Goal: Task Accomplishment & Management: Manage account settings

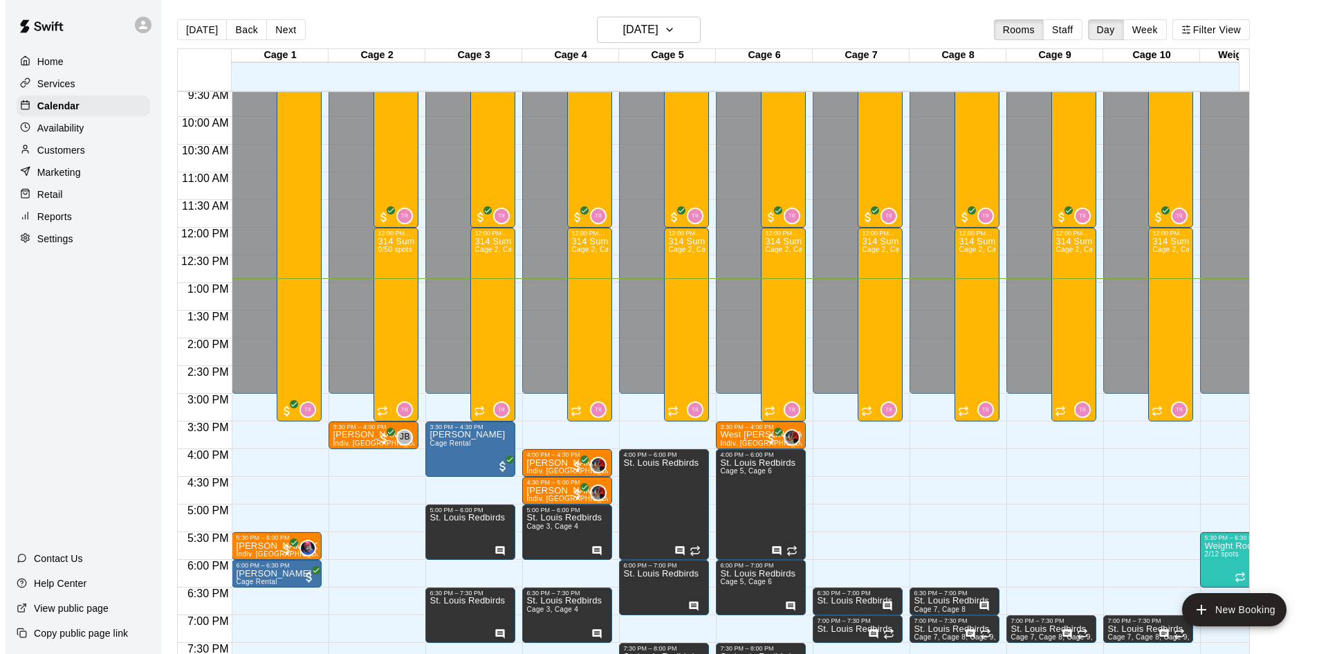
scroll to position [762, 0]
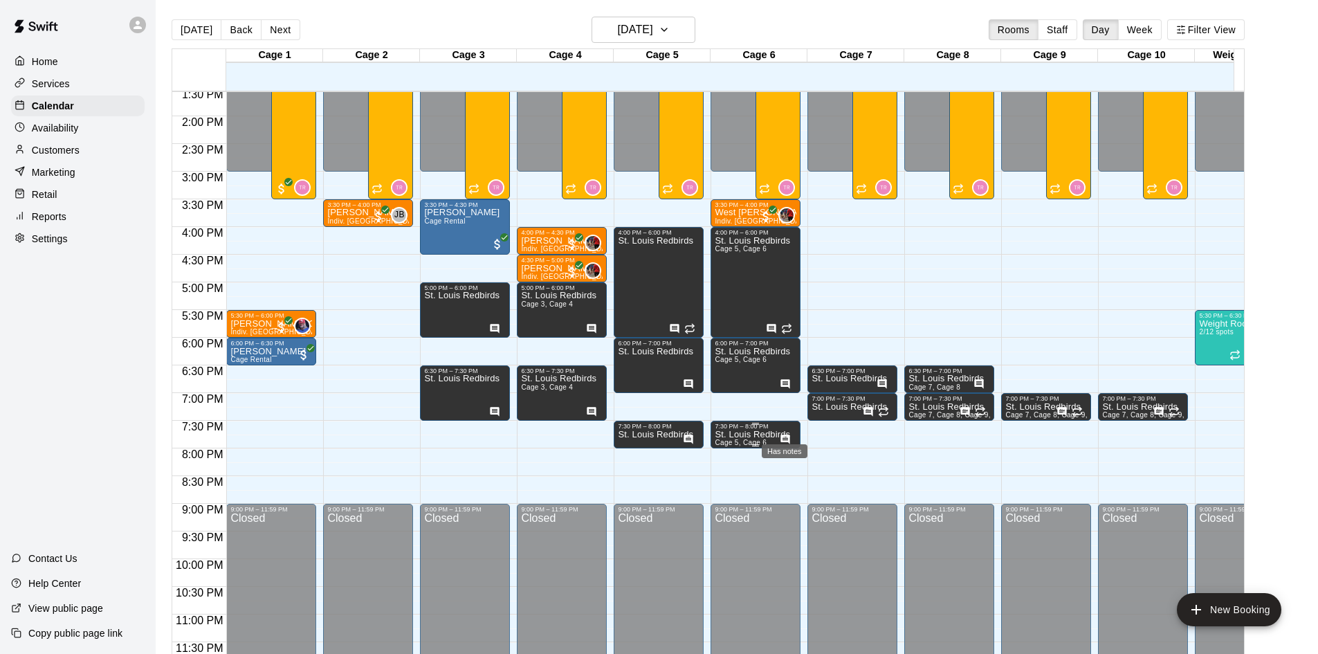
click at [786, 434] on icon "Has notes" at bounding box center [785, 438] width 9 height 9
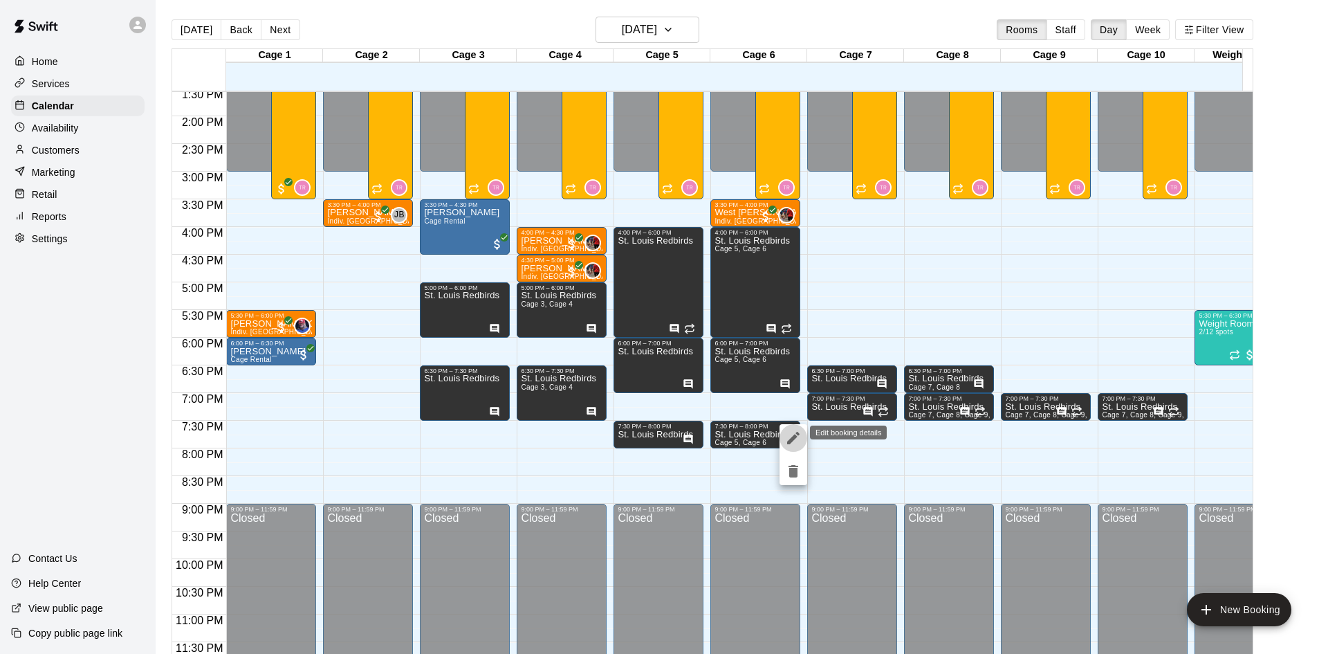
click at [793, 434] on icon "edit" at bounding box center [793, 438] width 17 height 17
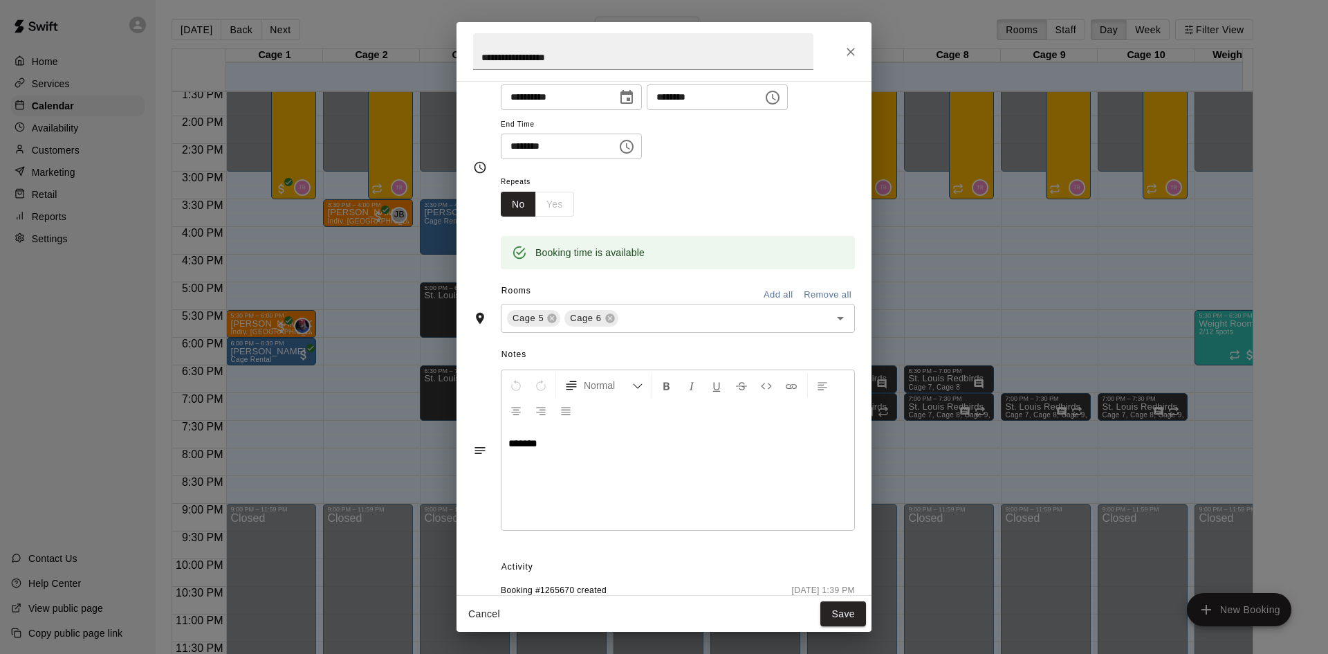
scroll to position [0, 0]
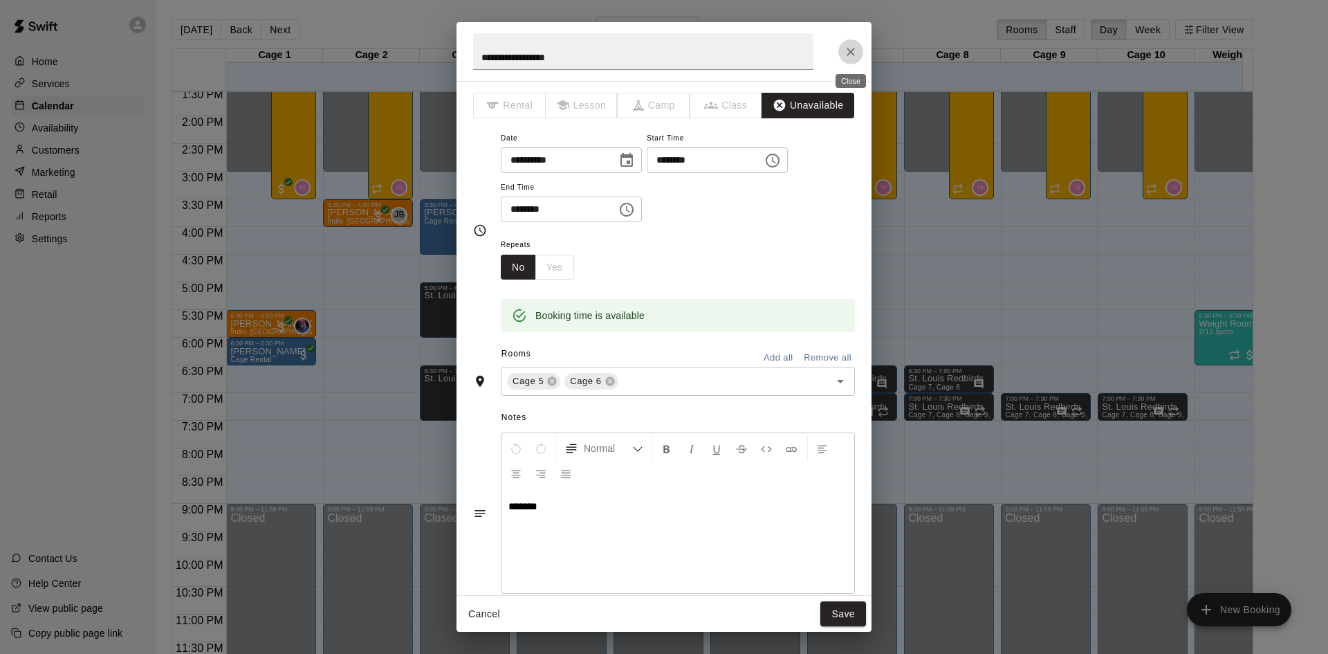
click at [855, 55] on icon "Close" at bounding box center [851, 52] width 14 height 14
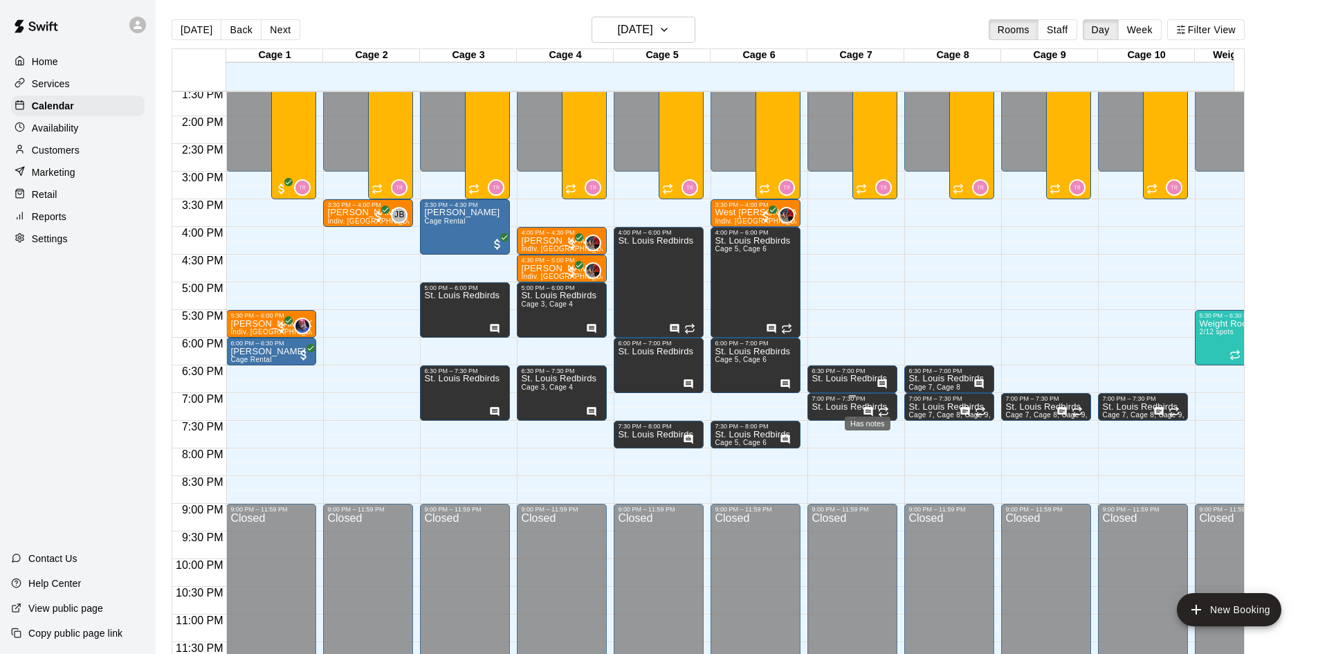
click at [863, 406] on icon "Has notes" at bounding box center [868, 411] width 11 height 11
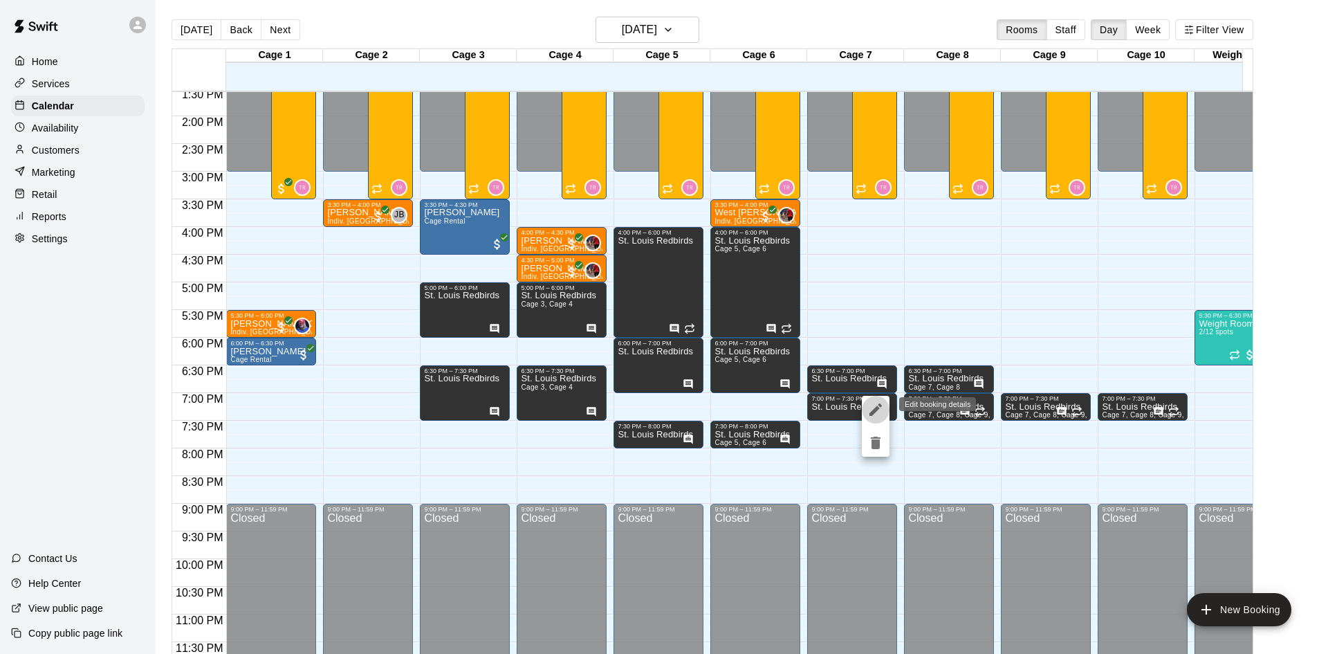
click at [870, 404] on icon "edit" at bounding box center [875, 409] width 17 height 17
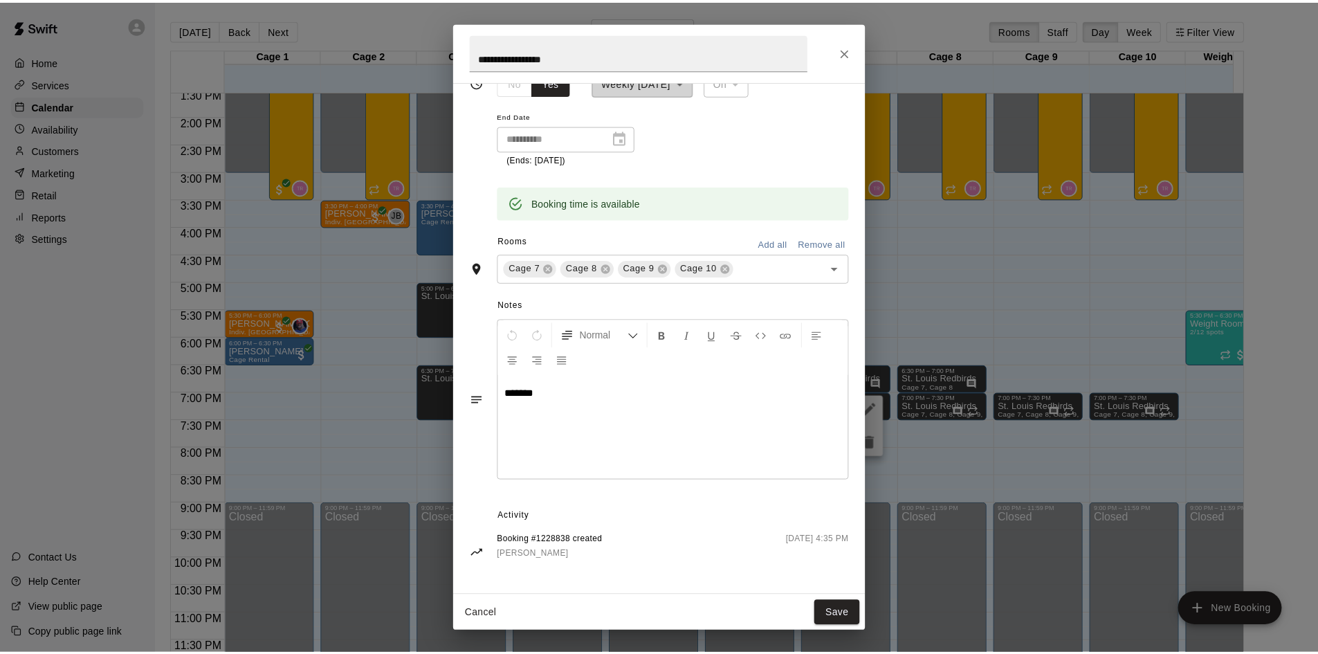
scroll to position [187, 0]
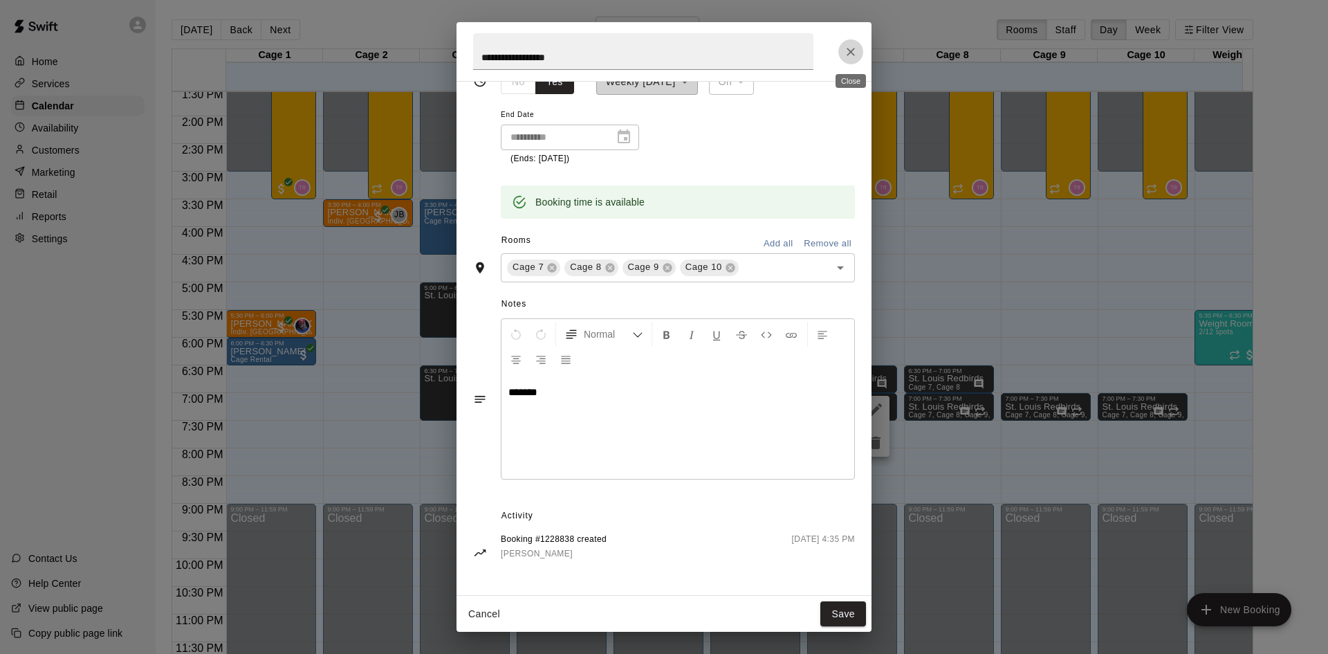
click at [860, 53] on button "Close" at bounding box center [850, 51] width 25 height 25
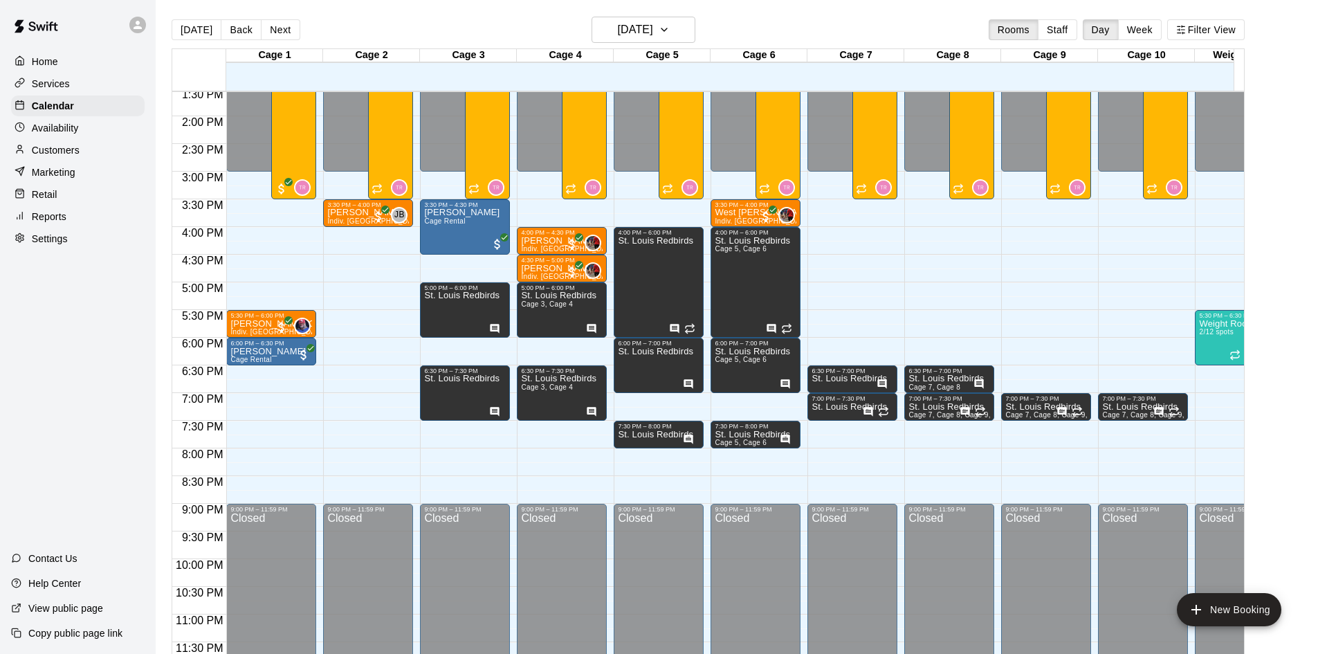
click at [53, 86] on p "Services" at bounding box center [51, 84] width 38 height 14
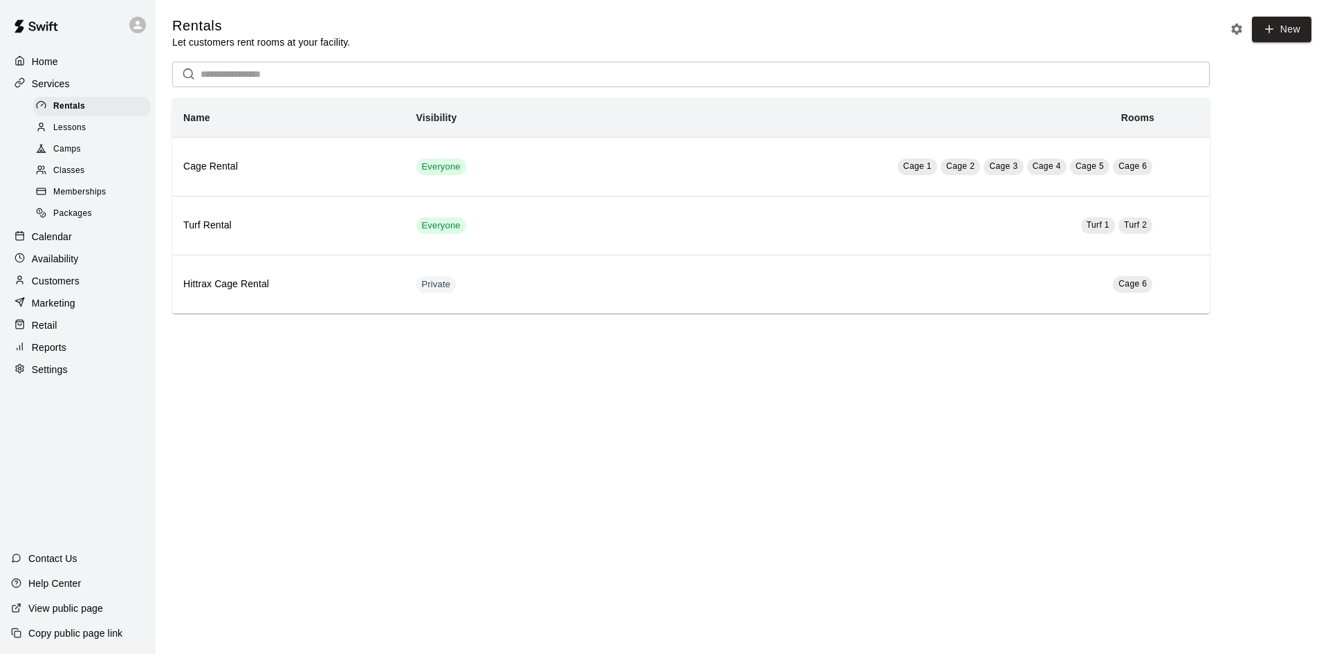
click at [82, 150] on div "Camps" at bounding box center [91, 149] width 117 height 19
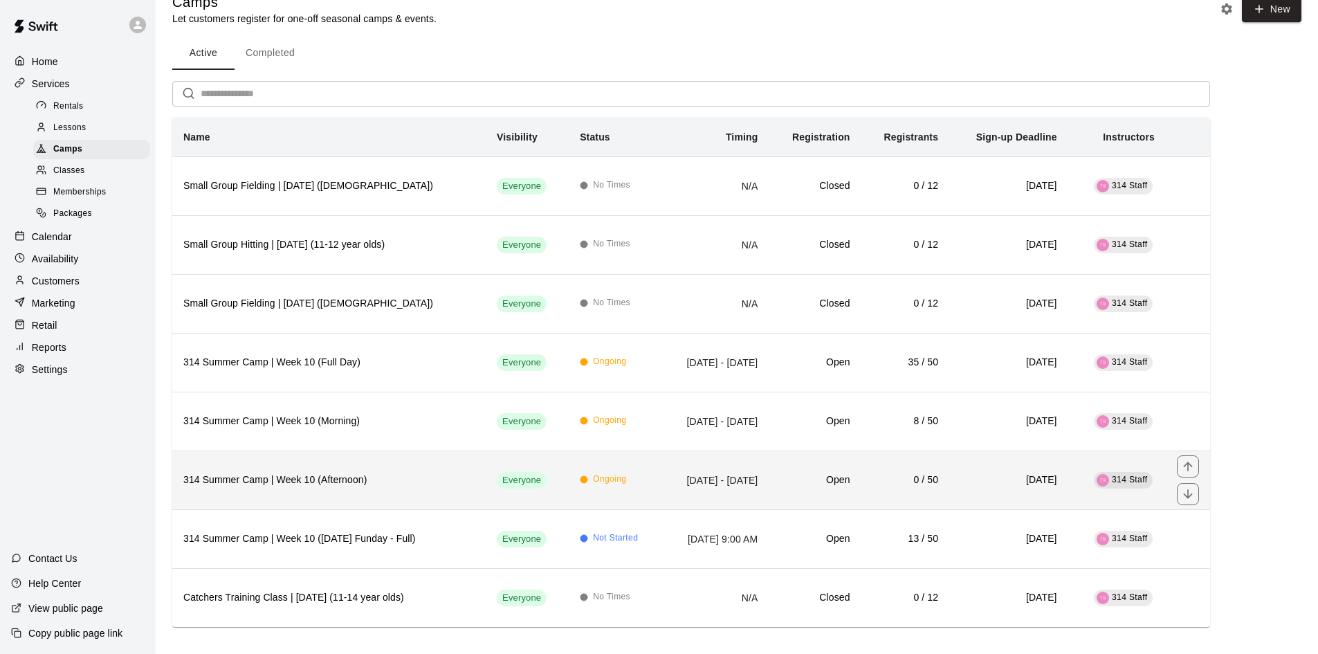
scroll to position [35, 0]
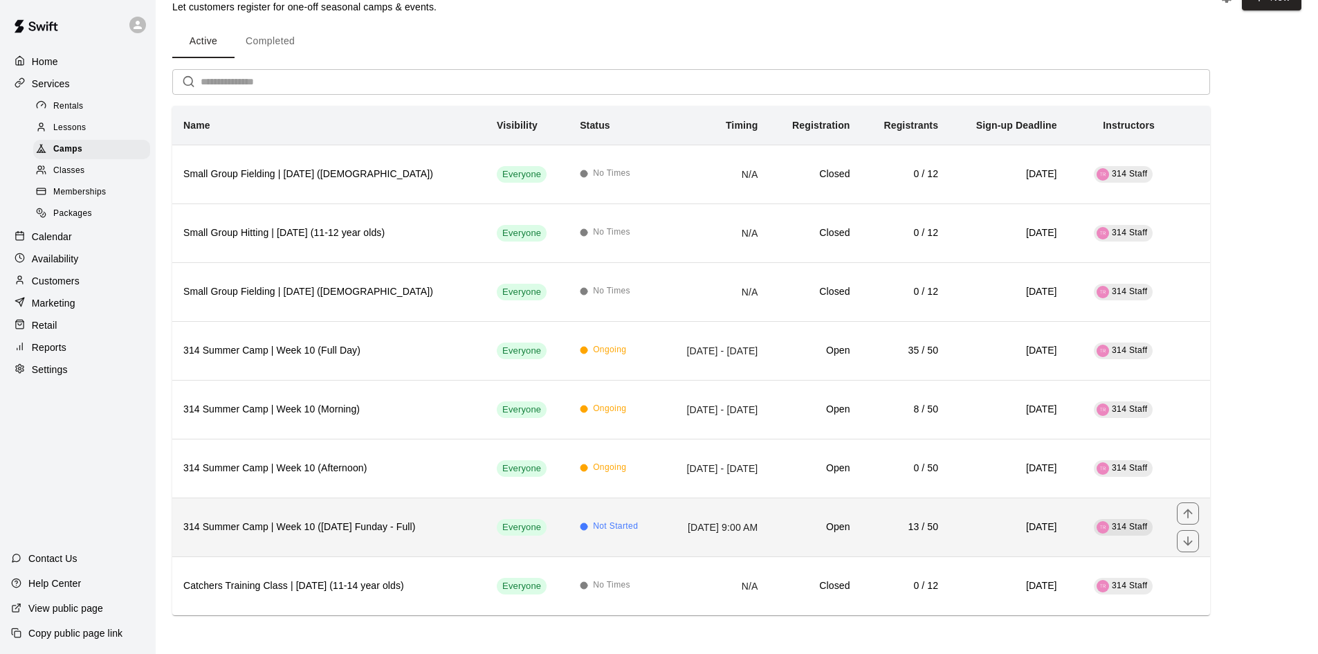
click at [420, 515] on th "314 Summer Camp | Week 10 (Friday Funday - Full)" at bounding box center [328, 526] width 313 height 59
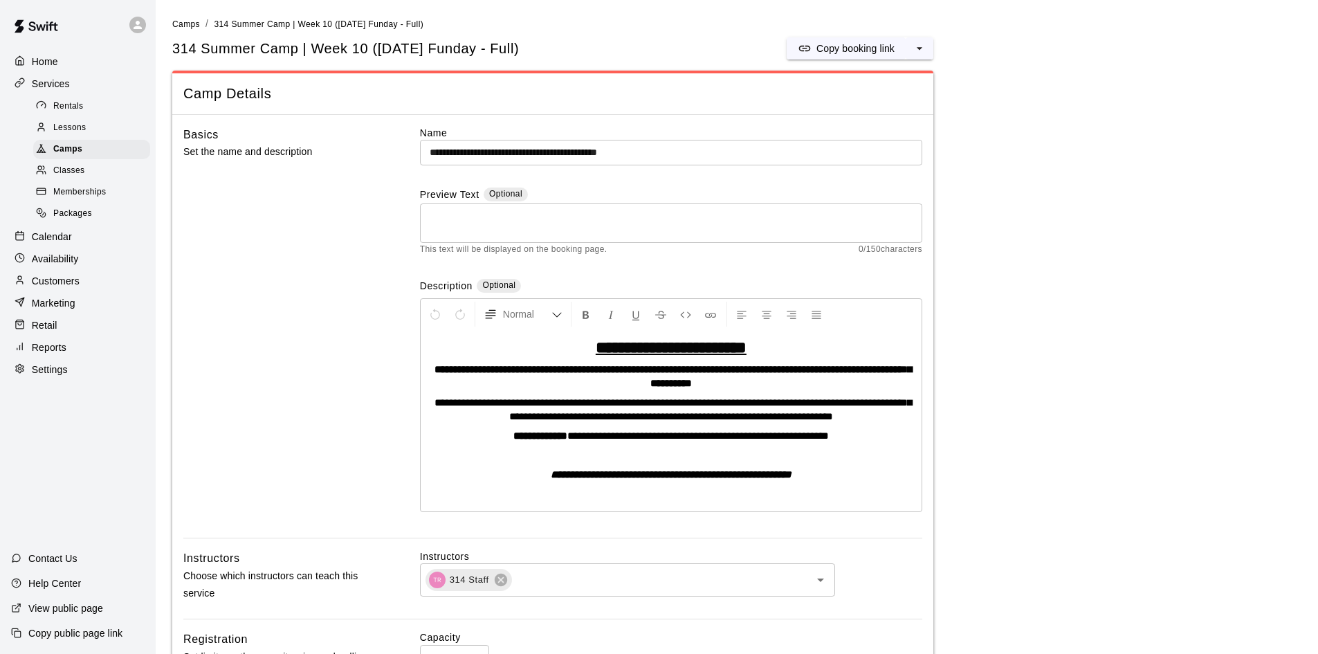
click at [64, 288] on p "Customers" at bounding box center [56, 281] width 48 height 14
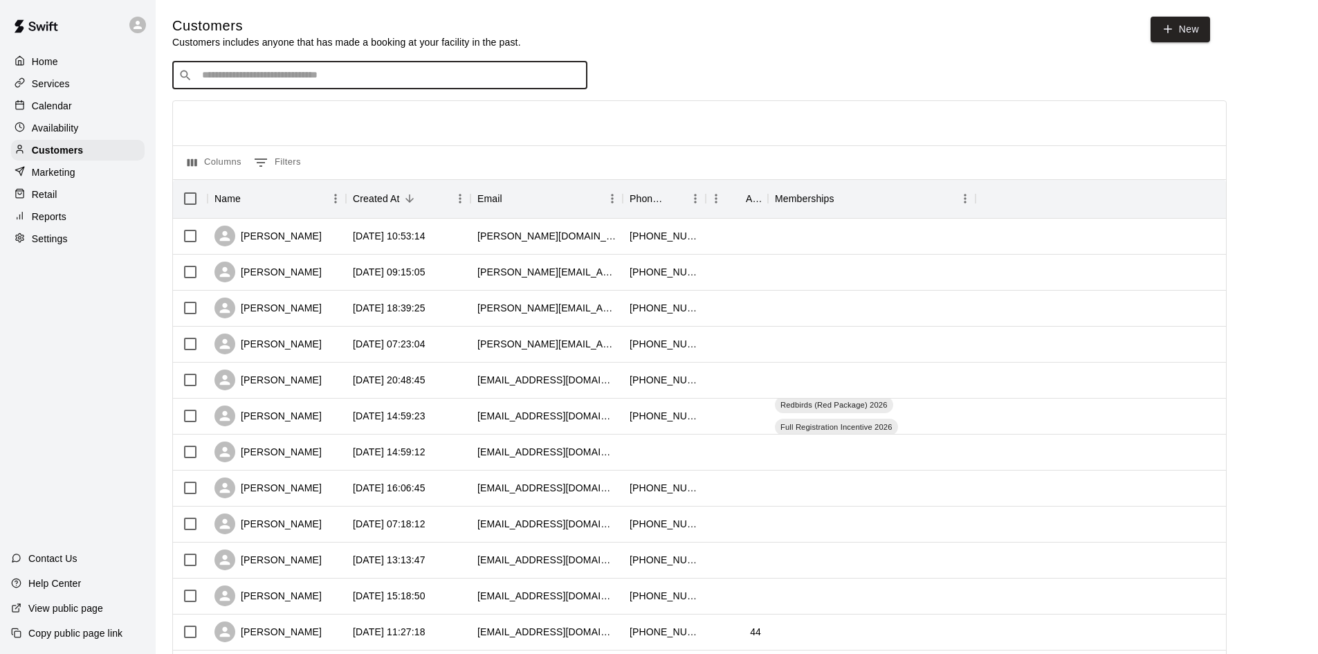
click at [371, 71] on input "Search customers by name or email" at bounding box center [389, 75] width 383 height 14
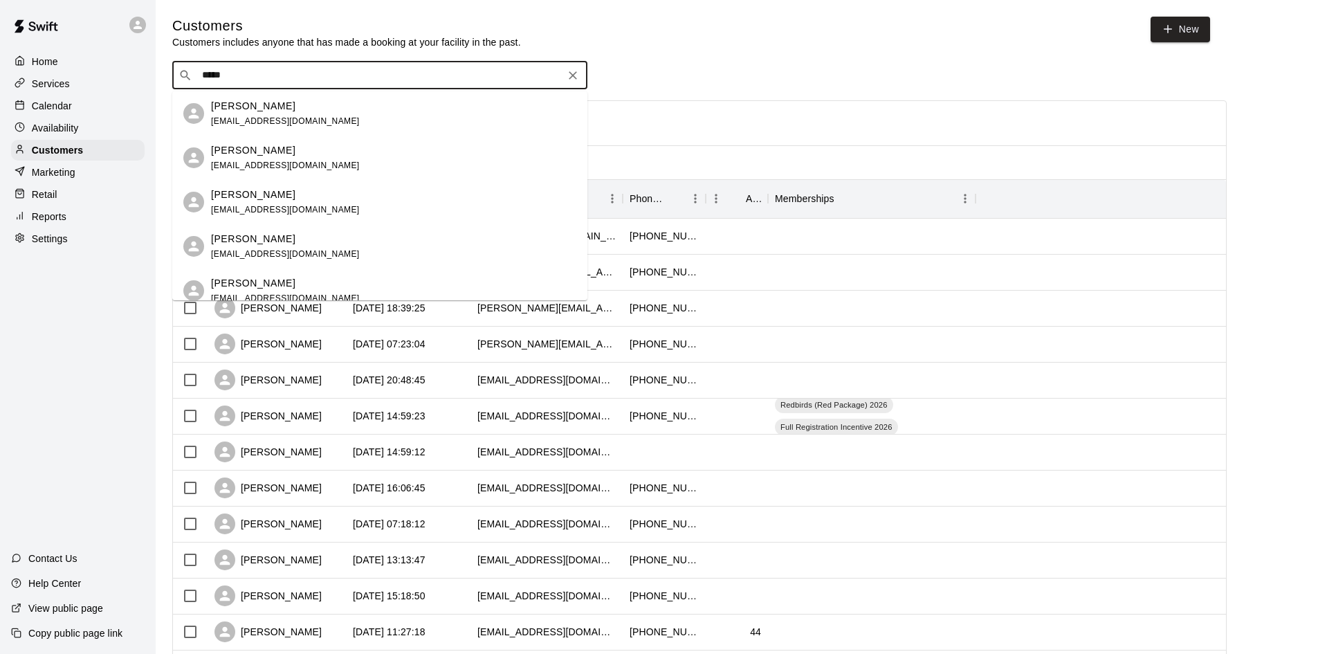
type input "*****"
click at [204, 275] on div "Isaac Liu lilulu6611@gmail.com" at bounding box center [379, 290] width 415 height 44
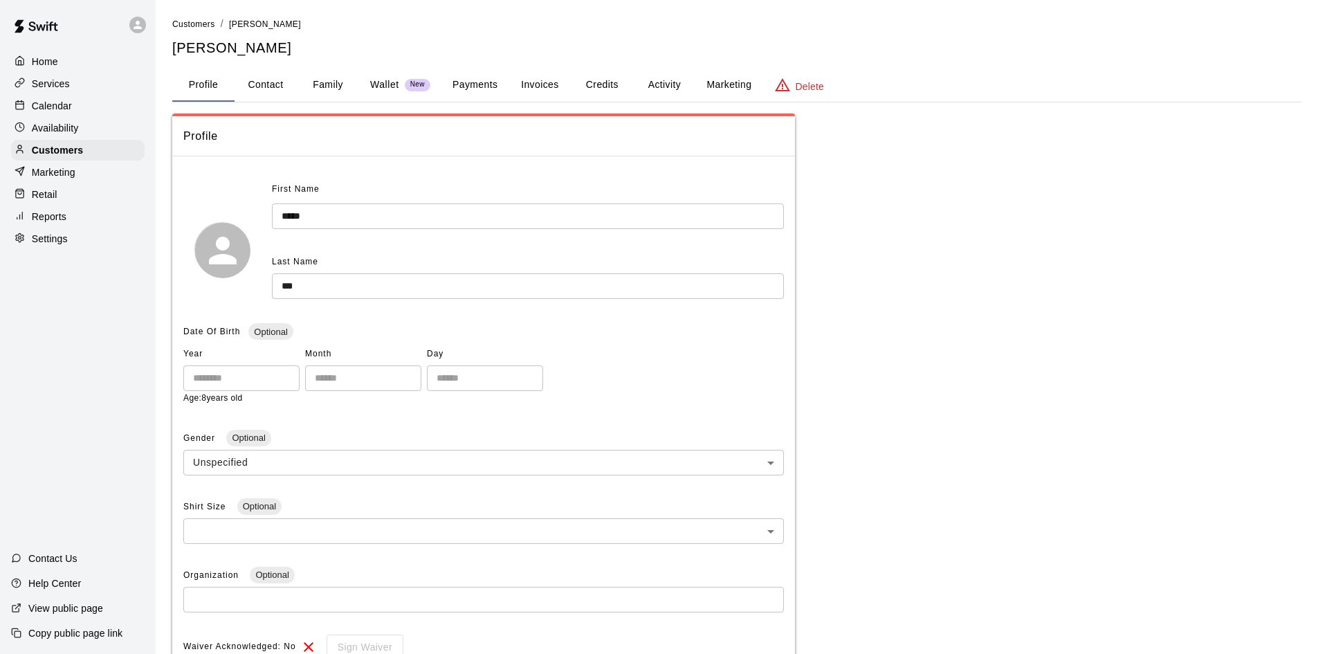
click at [464, 78] on button "Payments" at bounding box center [474, 84] width 67 height 33
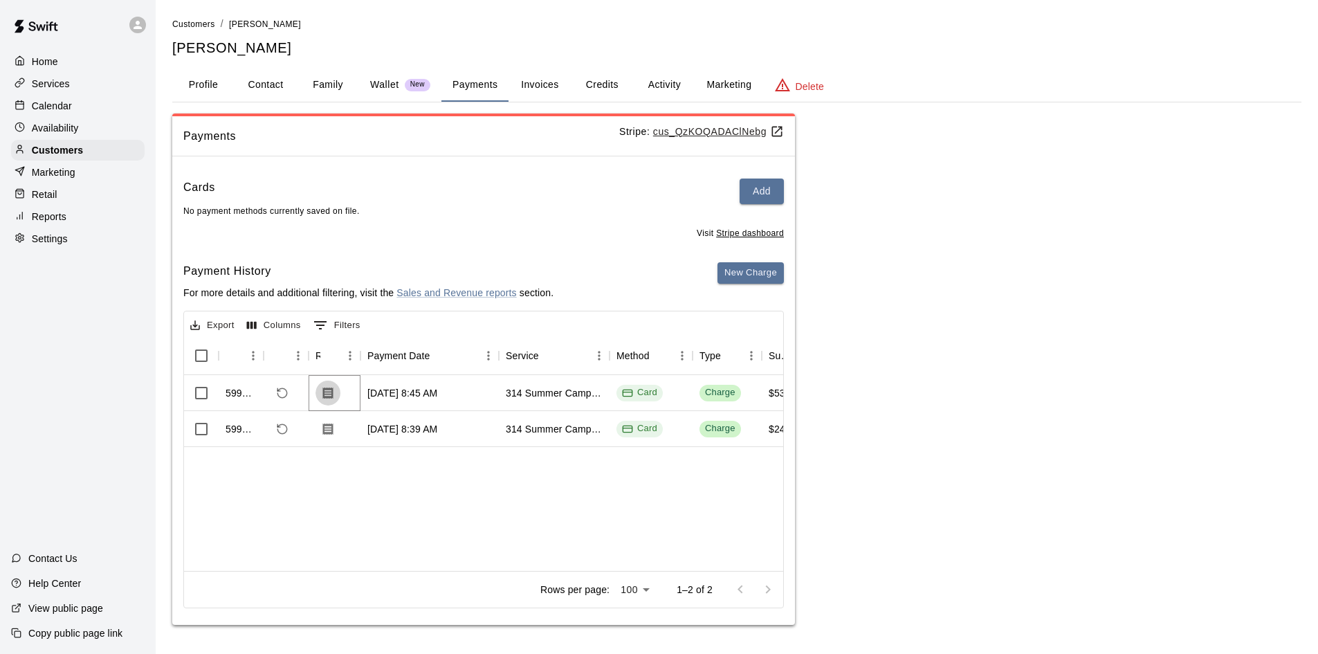
drag, startPoint x: 387, startPoint y: 398, endPoint x: 340, endPoint y: 395, distance: 47.8
drag, startPoint x: 340, startPoint y: 395, endPoint x: 324, endPoint y: 392, distance: 16.3
click at [324, 392] on icon "Download Receipt" at bounding box center [328, 393] width 14 height 14
drag, startPoint x: 518, startPoint y: 430, endPoint x: 995, endPoint y: 431, distance: 477.3
click at [995, 431] on div "Payments Stripe: cus_QzKOQADAClNebg Cards Add No payment methods currently save…" at bounding box center [736, 369] width 1129 height 512
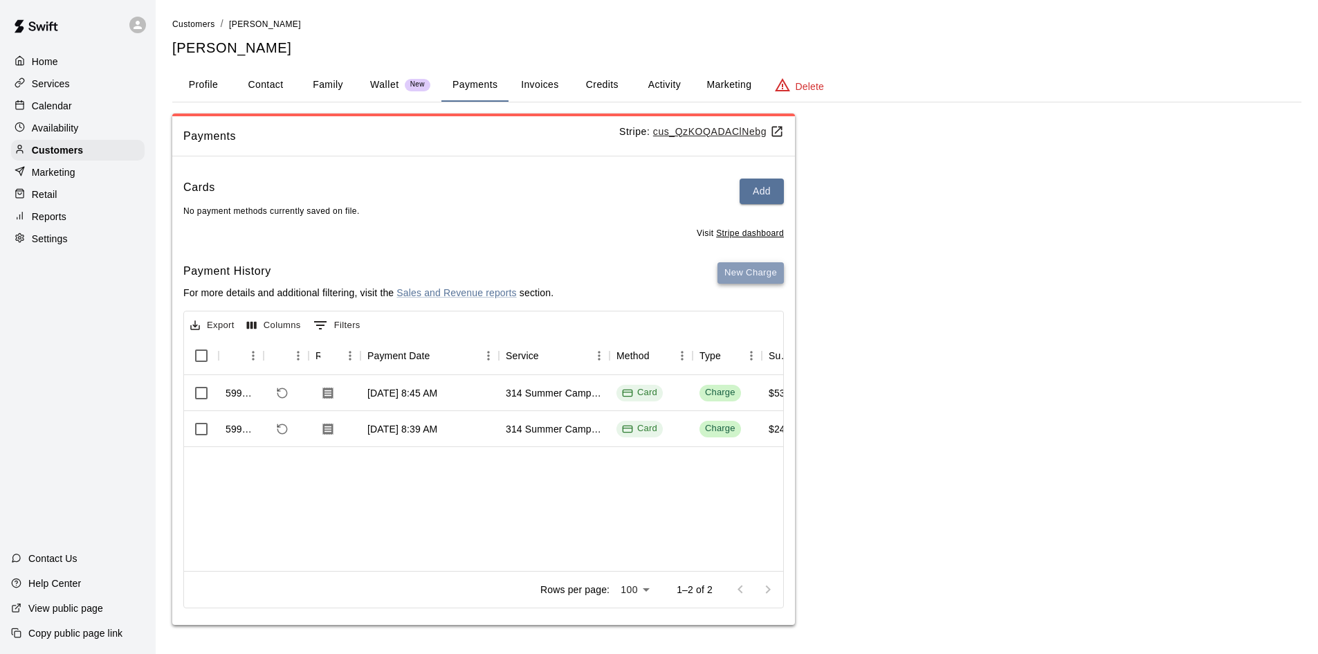
click at [764, 275] on button "New Charge" at bounding box center [750, 272] width 66 height 21
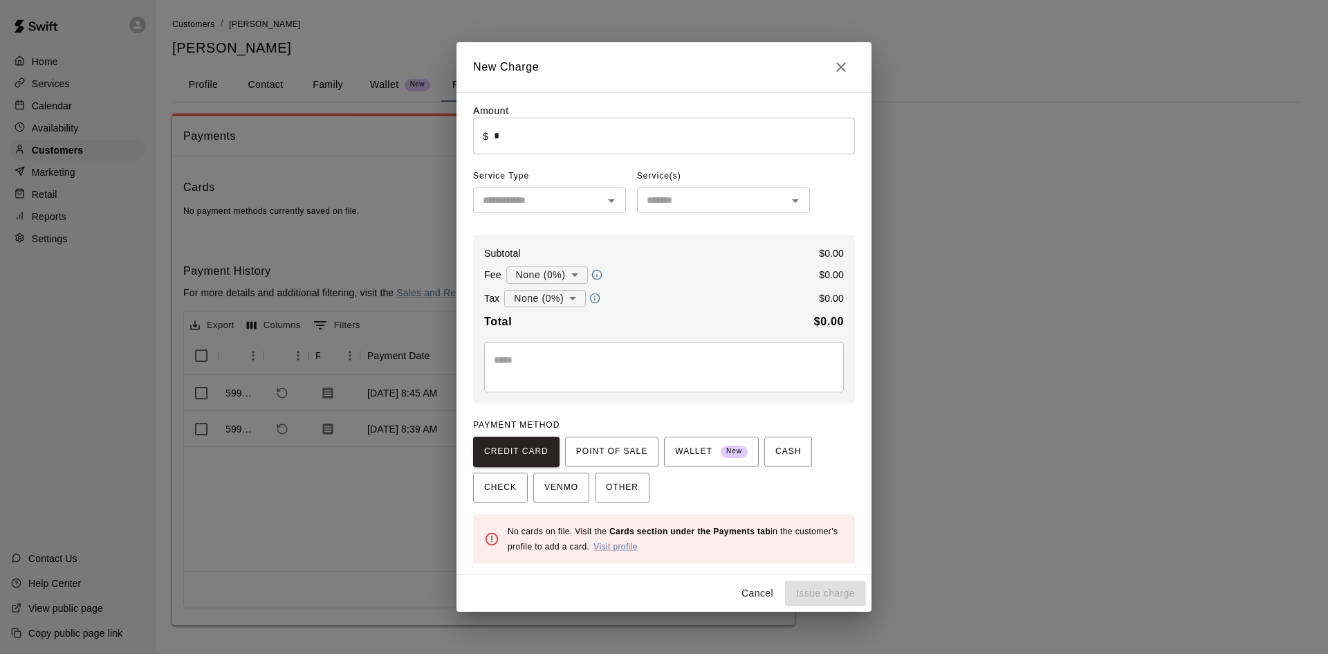
click at [609, 146] on input "*" at bounding box center [674, 136] width 361 height 37
type input "*"
click at [758, 594] on button "Cancel" at bounding box center [757, 593] width 44 height 26
type input "*"
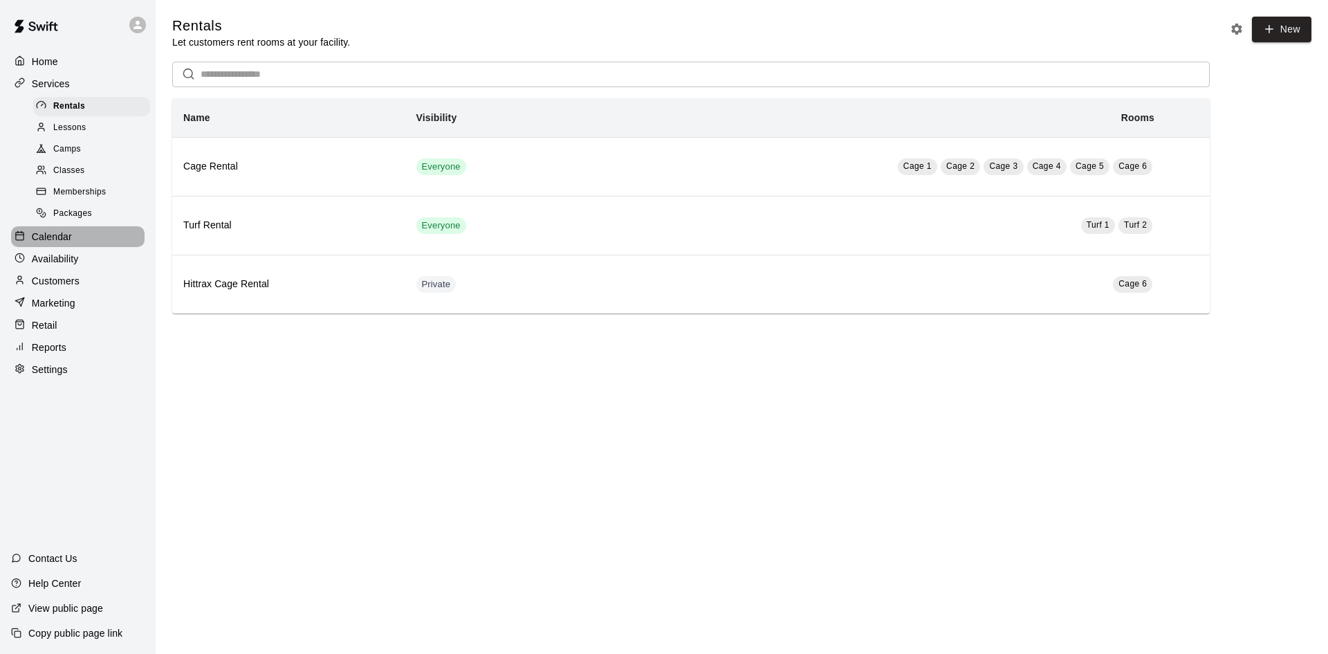
click at [71, 239] on p "Calendar" at bounding box center [52, 237] width 40 height 14
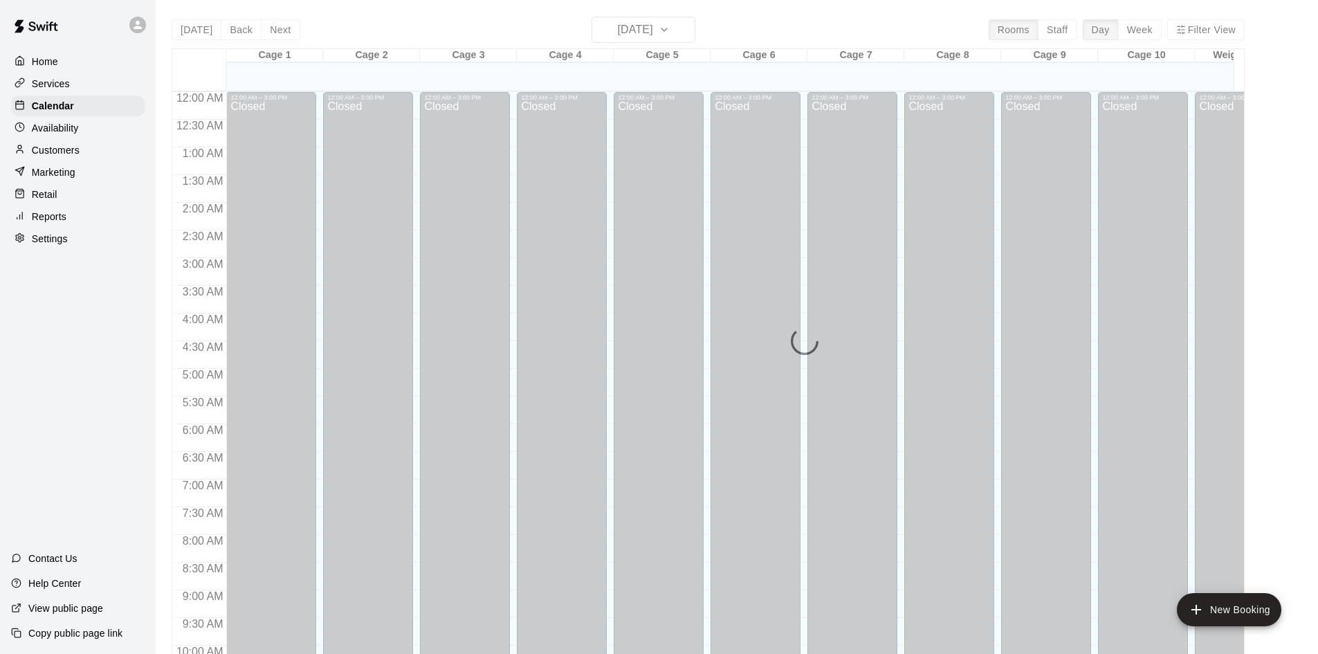
scroll to position [709, 0]
